Goal: Task Accomplishment & Management: Manage account settings

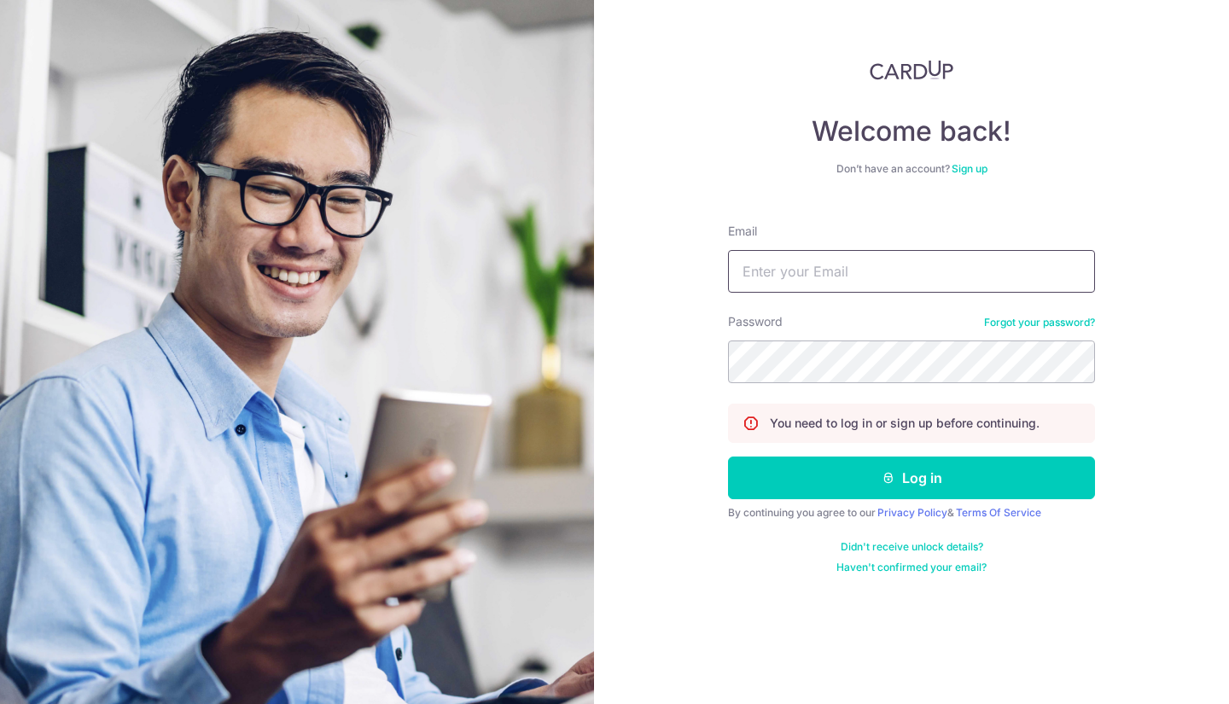
click at [908, 263] on input "Email" at bounding box center [911, 271] width 367 height 43
type input "[EMAIL_ADDRESS][DOMAIN_NAME]"
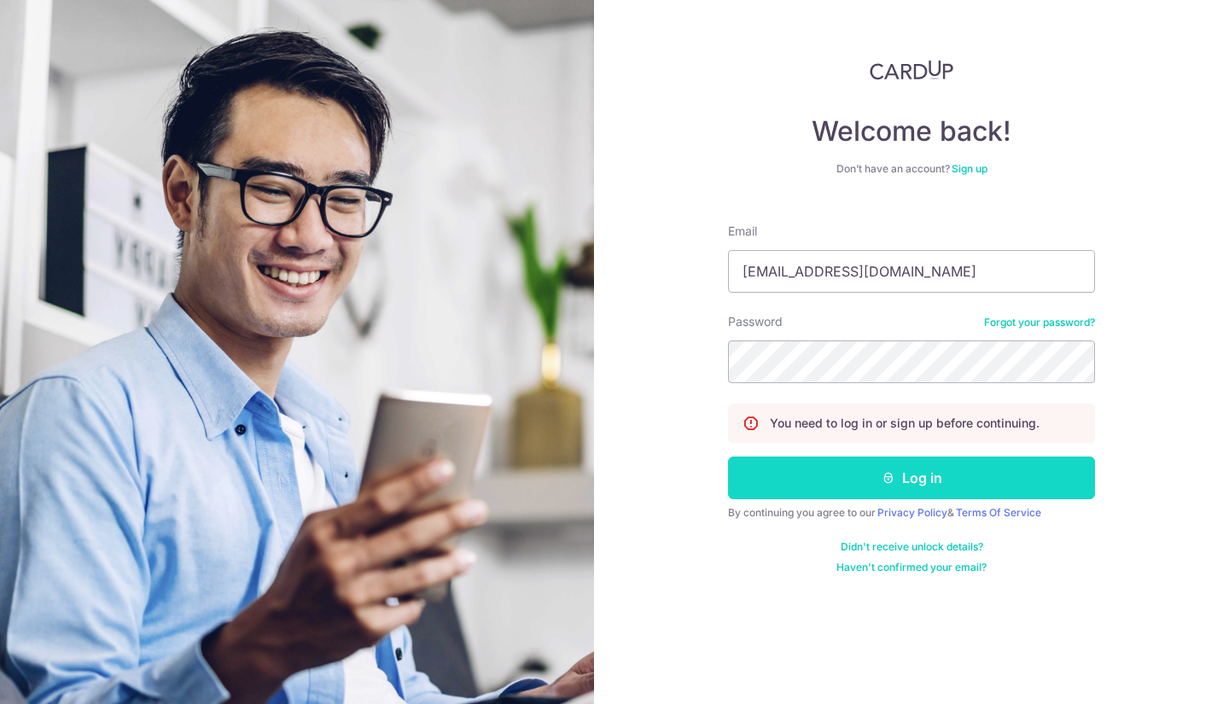
click at [803, 488] on button "Log in" at bounding box center [911, 478] width 367 height 43
